Goal: Find specific page/section: Find specific page/section

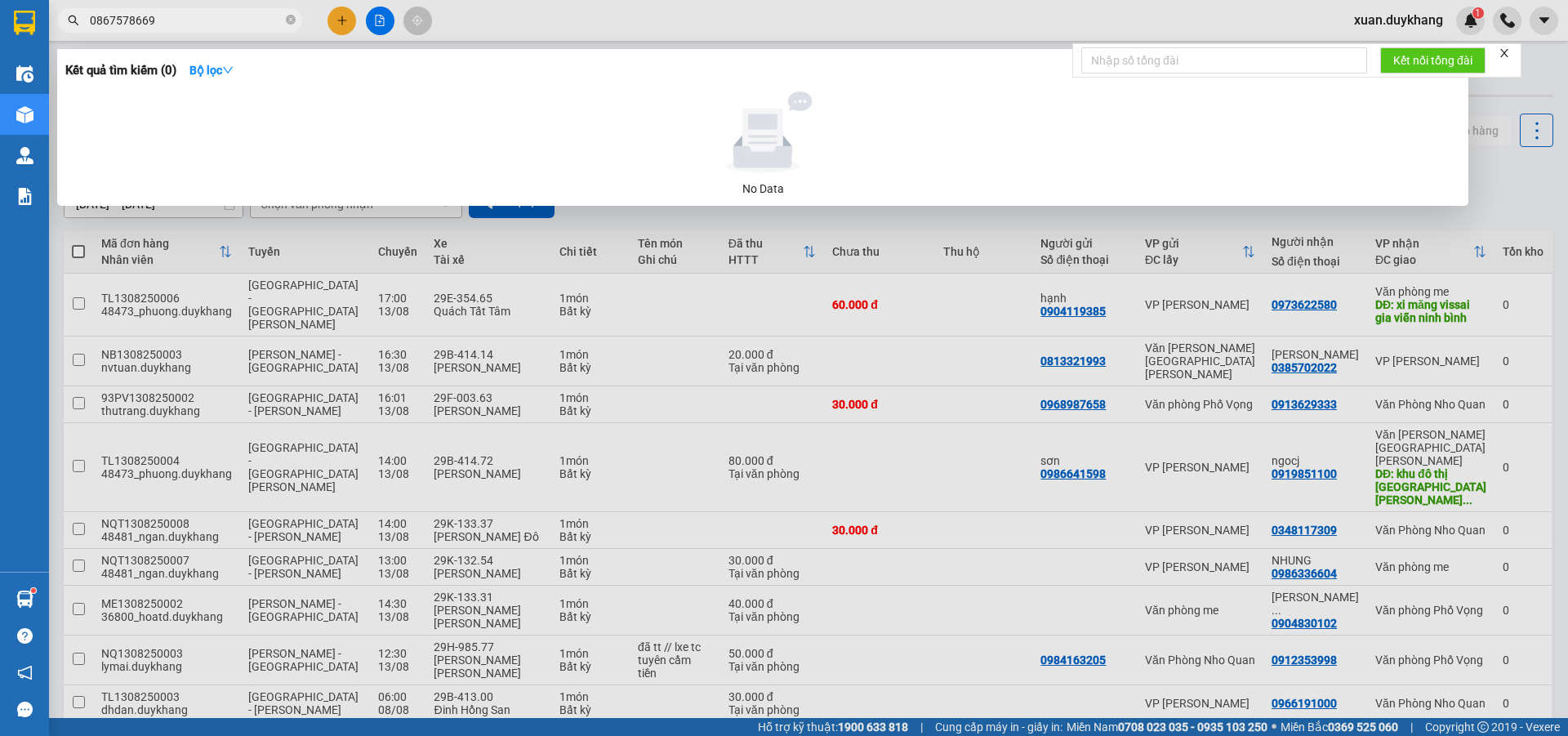
drag, startPoint x: 174, startPoint y: 19, endPoint x: 81, endPoint y: 29, distance: 93.5
click at [81, 29] on span "0867578669" at bounding box center [179, 20] width 245 height 25
click at [138, 22] on input "0912888883" at bounding box center [186, 20] width 193 height 18
click at [102, 22] on input "0912888883" at bounding box center [186, 20] width 193 height 18
click at [113, 17] on input "0912888883" at bounding box center [186, 20] width 193 height 18
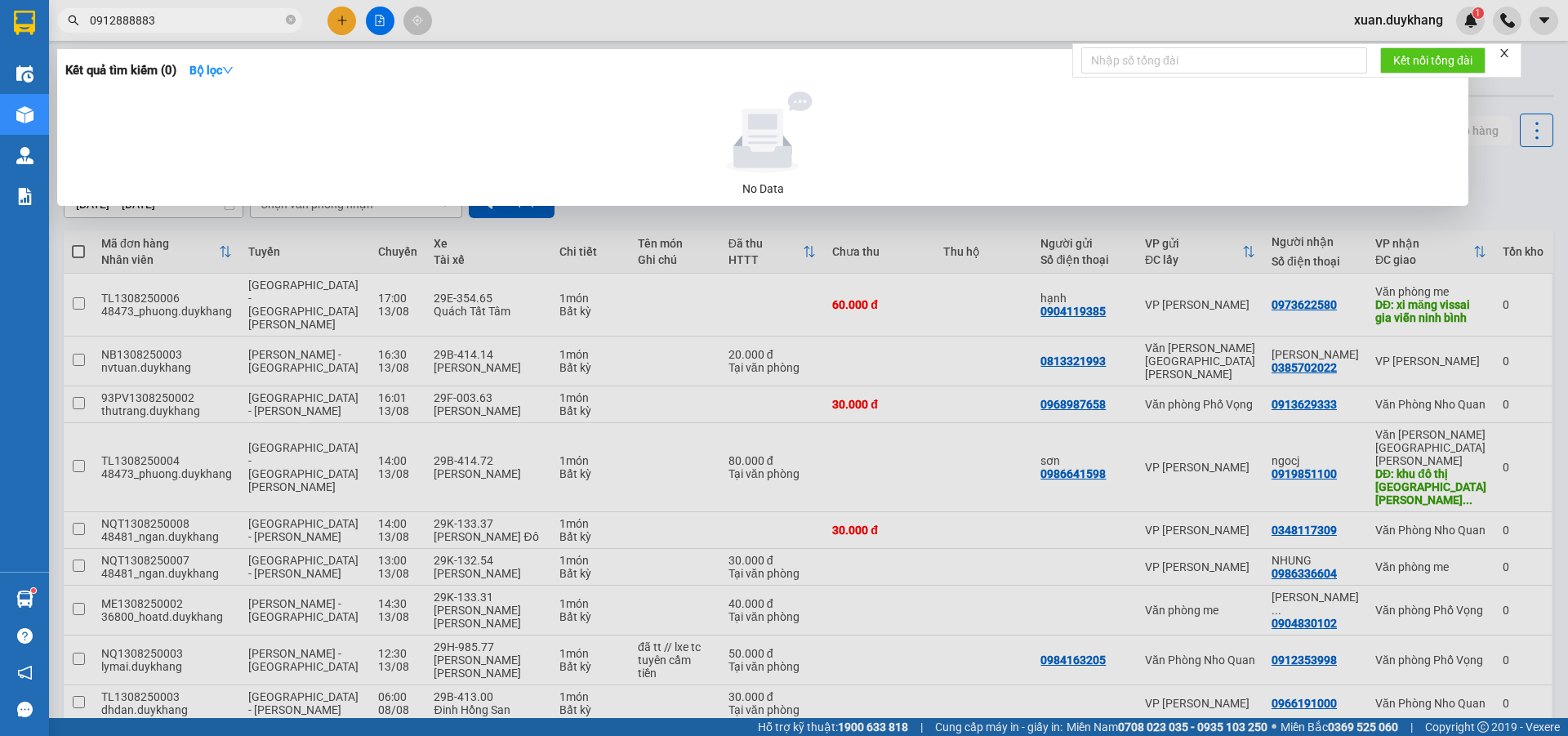
click at [126, 16] on input "0912888883" at bounding box center [186, 20] width 193 height 18
click at [140, 15] on input "0912888883" at bounding box center [186, 20] width 193 height 18
click at [151, 18] on input "0912888883" at bounding box center [186, 20] width 193 height 18
click at [128, 14] on input "0912888883" at bounding box center [186, 20] width 193 height 18
click at [138, 13] on input "0912888883" at bounding box center [186, 20] width 193 height 18
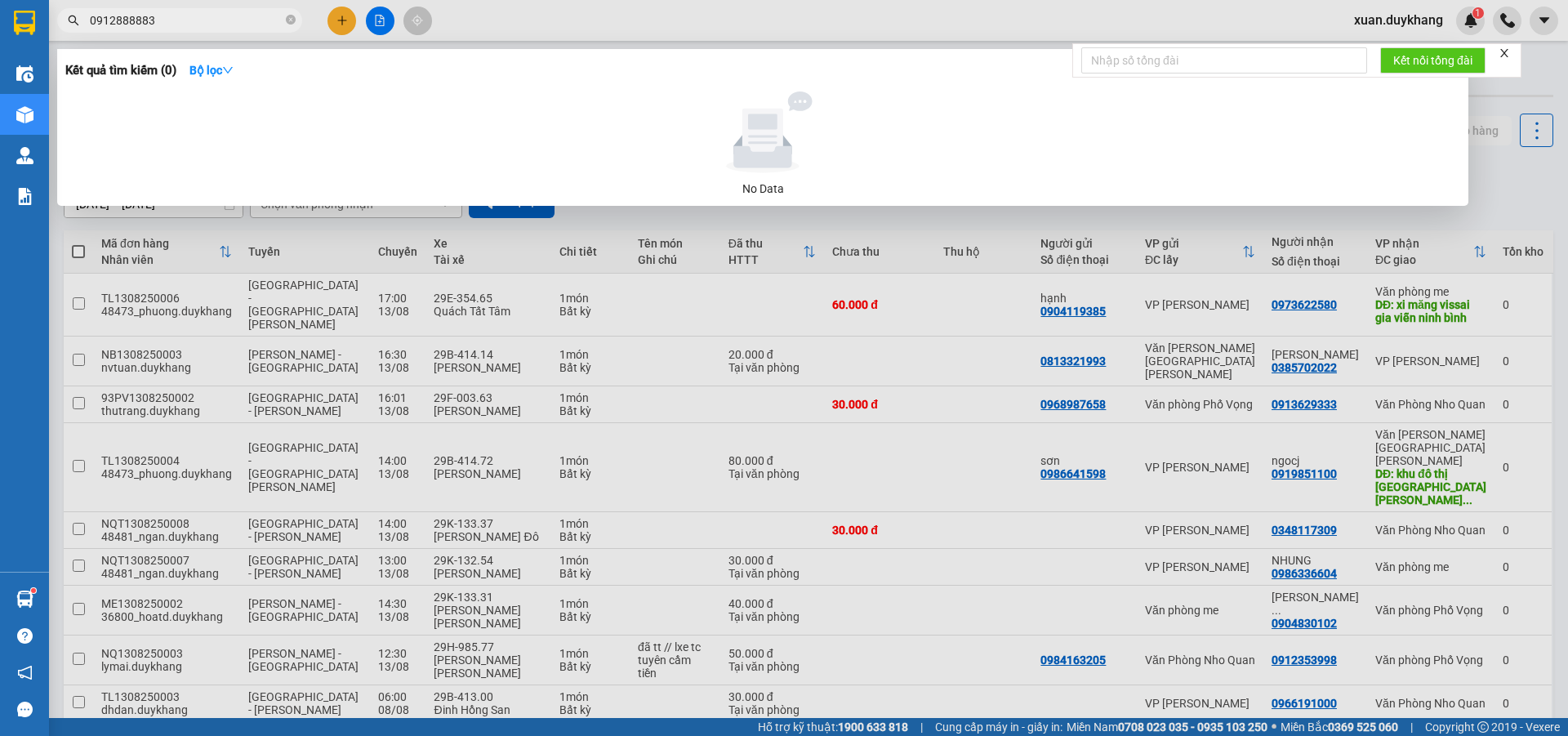
drag, startPoint x: 149, startPoint y: 17, endPoint x: 88, endPoint y: 33, distance: 63.1
click at [88, 33] on div "Kết quả [PERSON_NAME] ( 0 ) Bộ lọc No Data 0912888883" at bounding box center [159, 21] width 318 height 29
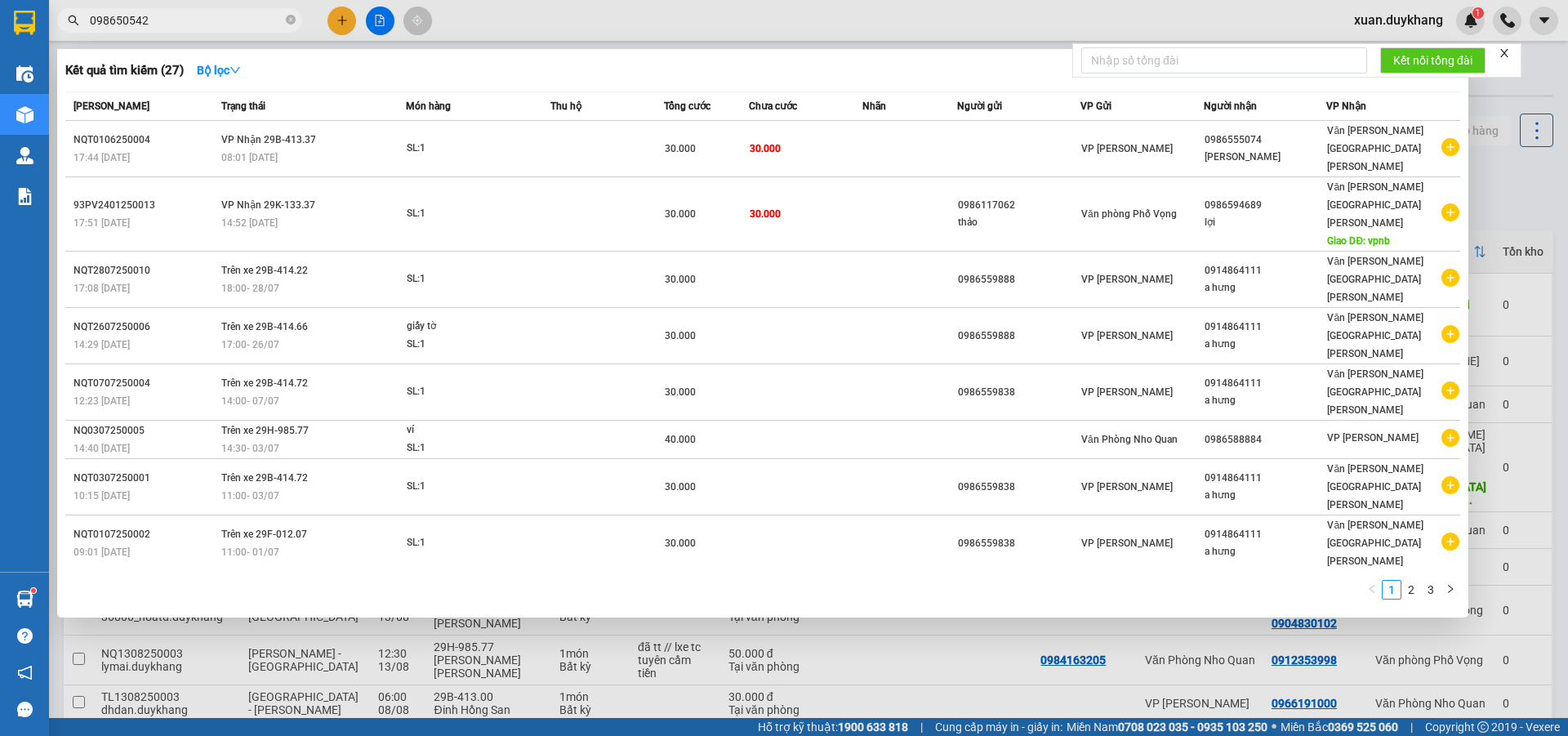
type input "0986505429"
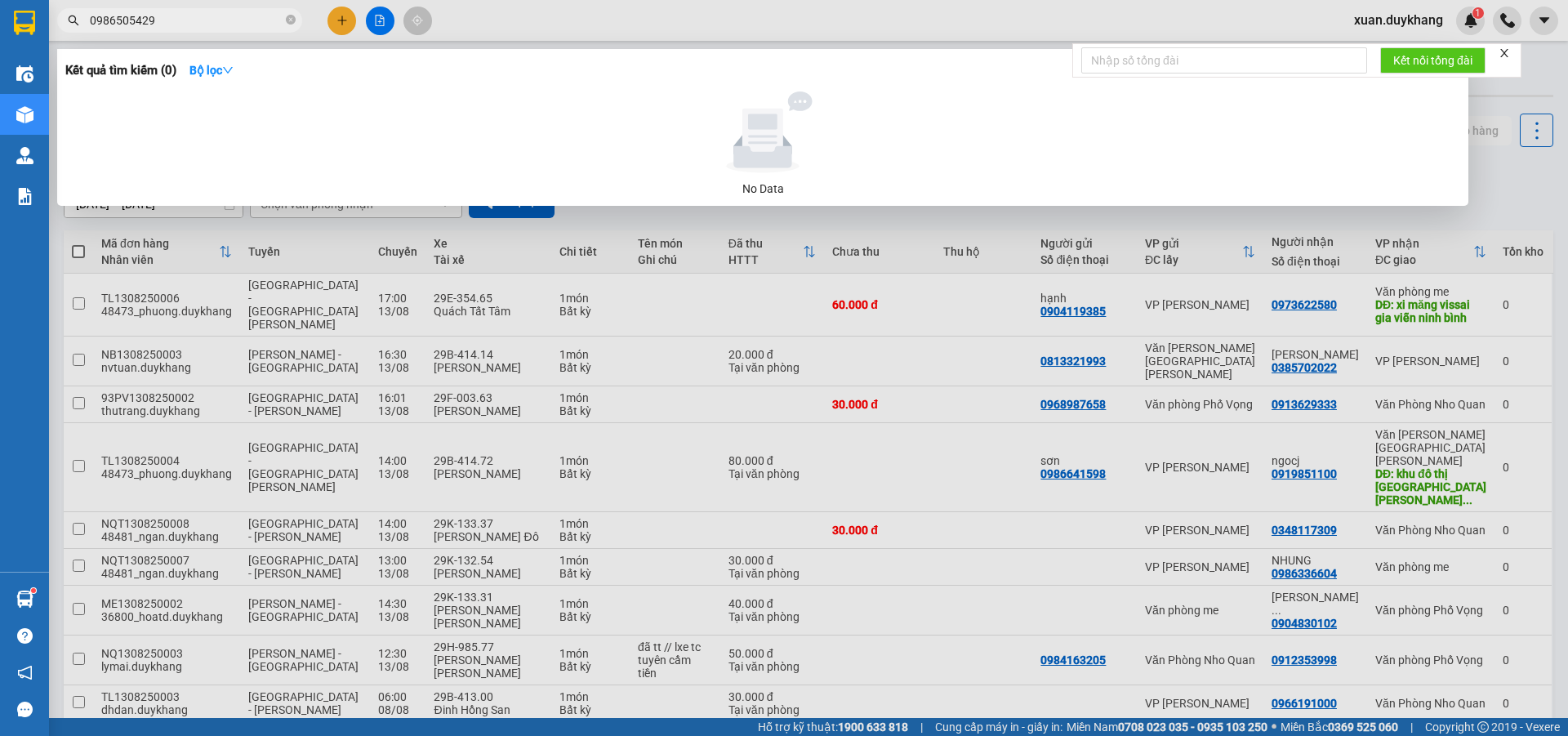
drag, startPoint x: 291, startPoint y: 25, endPoint x: 239, endPoint y: 5, distance: 55.7
click at [290, 25] on icon "close-circle" at bounding box center [290, 19] width 9 height 9
